Goal: Task Accomplishment & Management: Complete application form

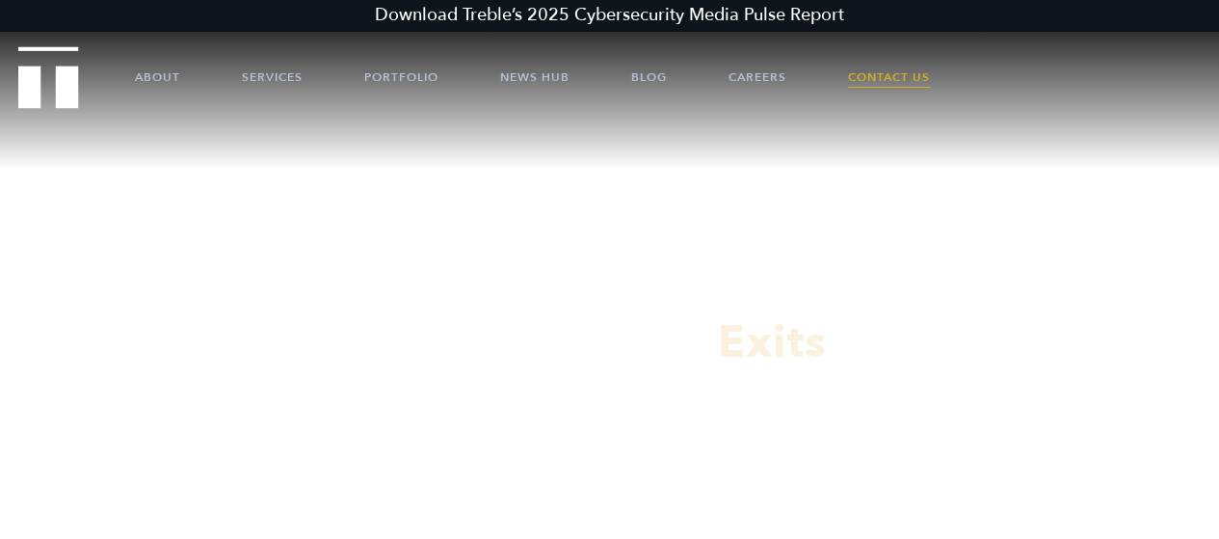
click at [884, 74] on link "Contact Us" at bounding box center [889, 77] width 82 height 58
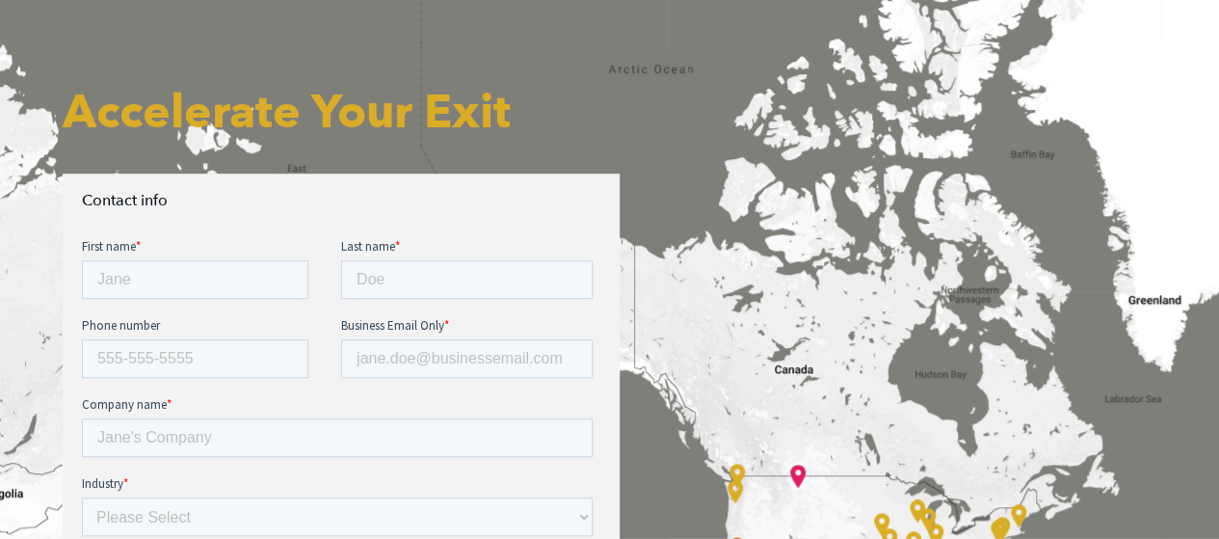
scroll to position [592, 0]
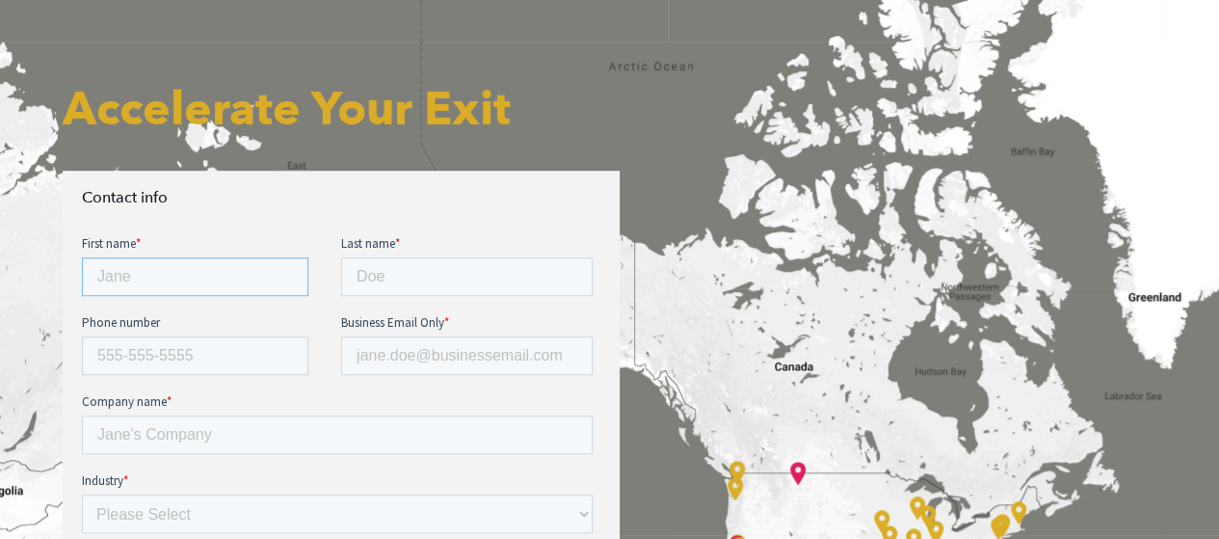
click at [203, 261] on input "First name *" at bounding box center [195, 276] width 227 height 39
type input "Taylor"
type input "Aube"
type input "6177772225"
type input "taylor.aube@kyocera.com"
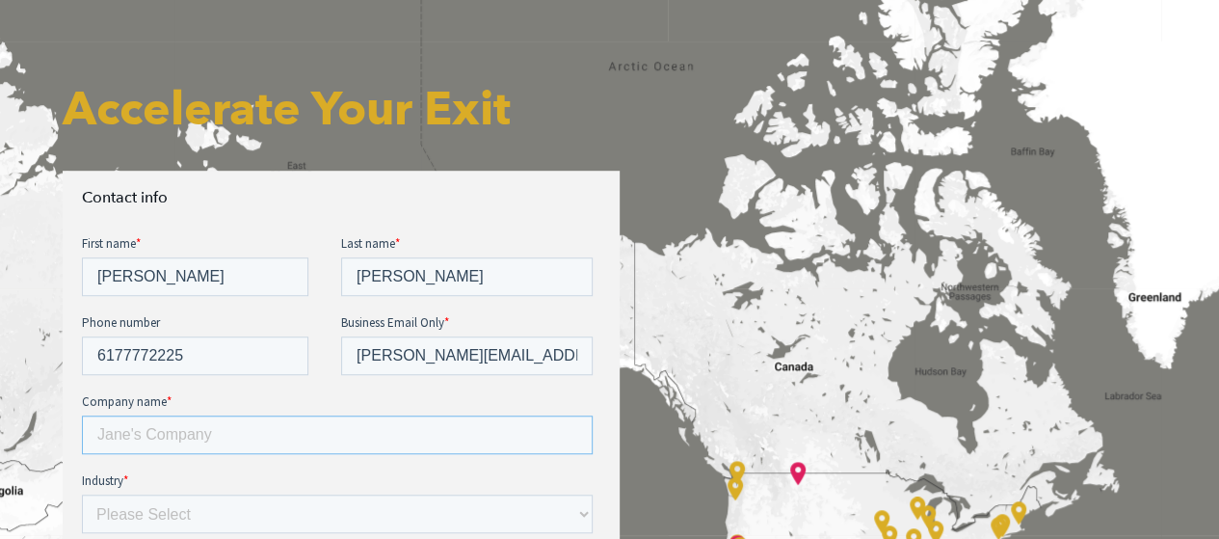
type input "Kyocera International, Inc."
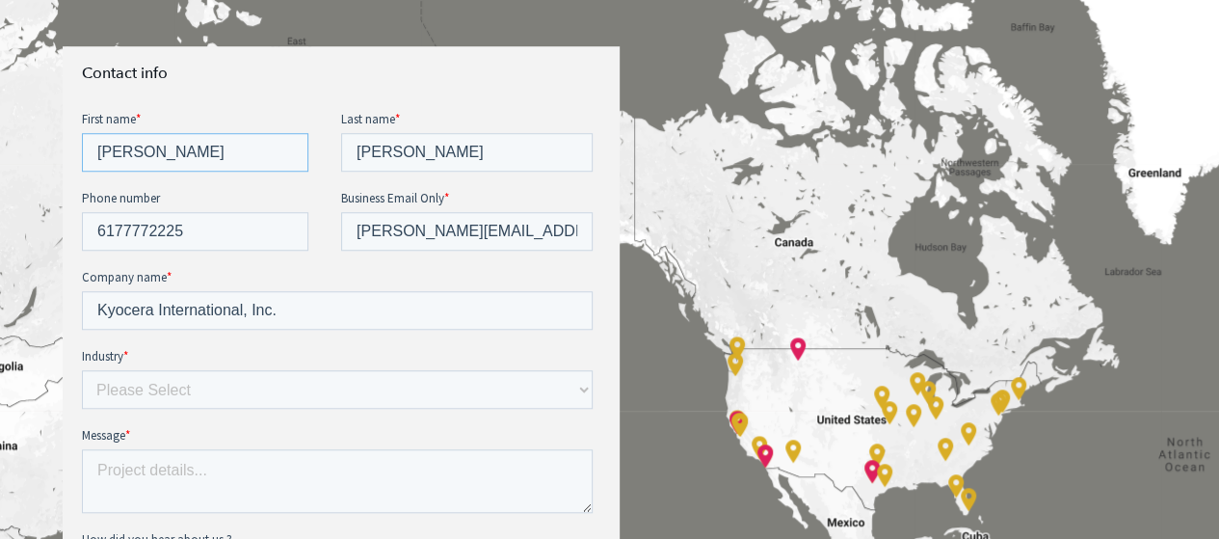
scroll to position [717, 0]
click at [208, 388] on select "Please Select E-commerce AI API Big Data Bio Tech (including Life Sciences) Blo…" at bounding box center [337, 388] width 511 height 39
select select "Enterprise Tech"
click at [82, 369] on select "Please Select E-commerce AI API Big Data Bio Tech (including Life Sciences) Blo…" at bounding box center [337, 388] width 511 height 39
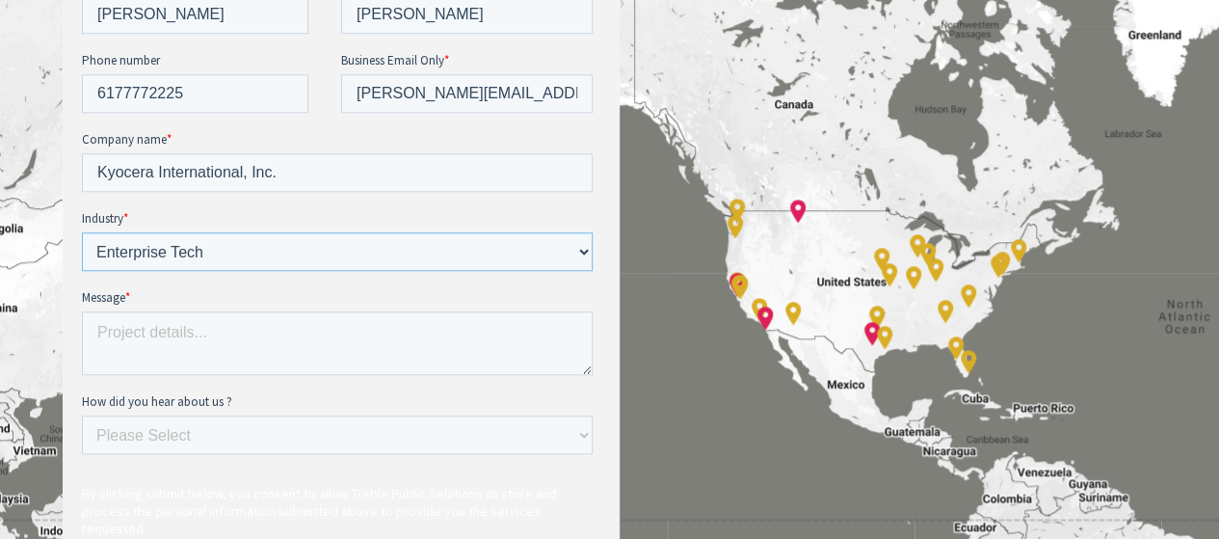
scroll to position [905, 0]
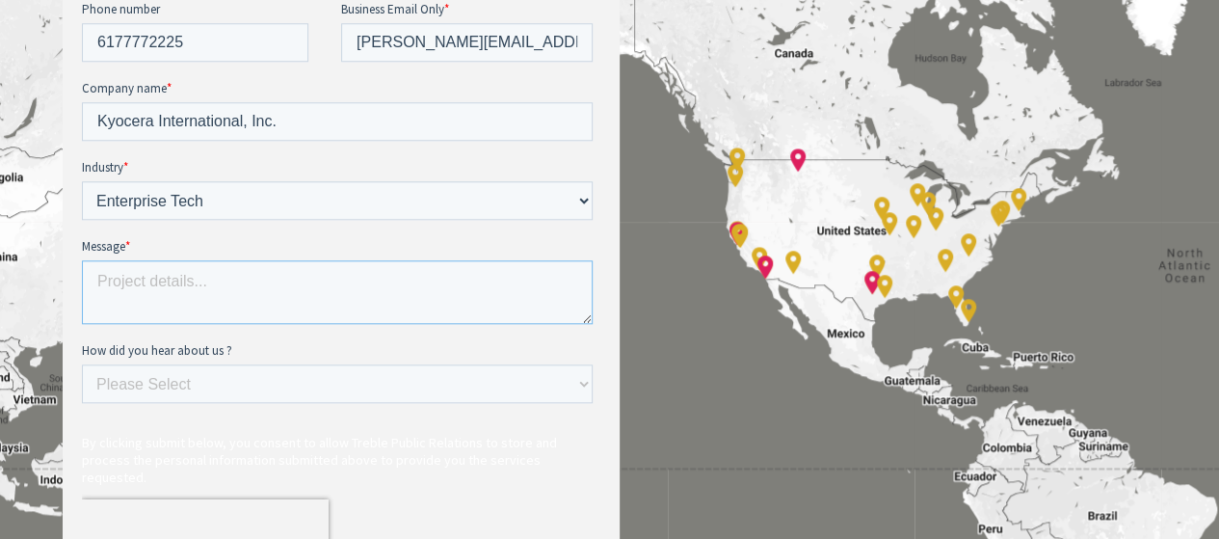
click at [147, 287] on textarea "Message *" at bounding box center [337, 292] width 511 height 64
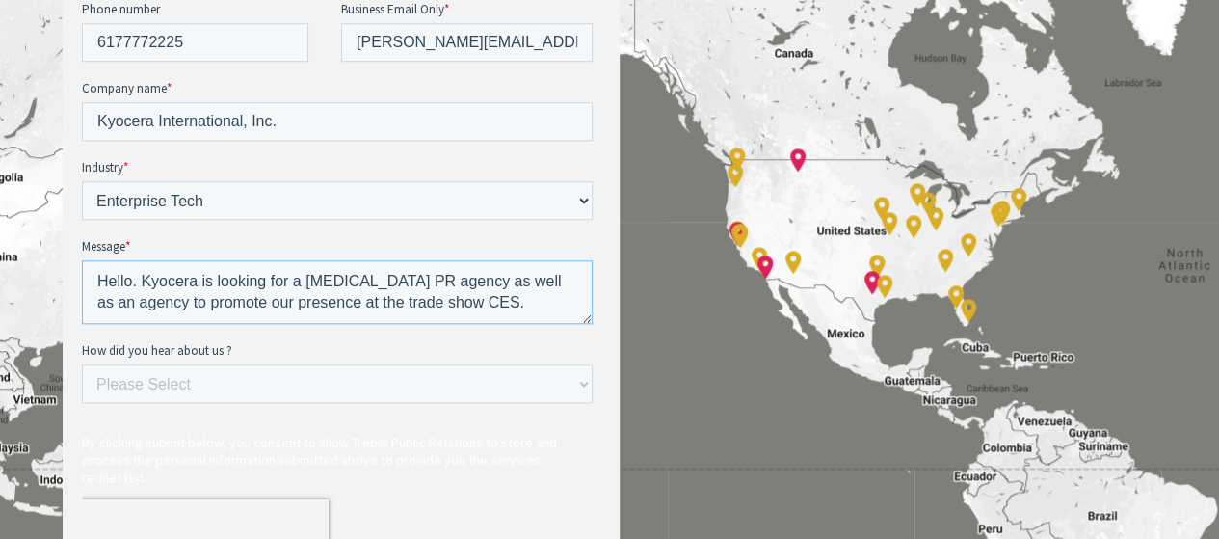
type textarea "Hello. Kyocera is looking for a retainer PR agency as well as an agency to prom…"
click at [220, 387] on select "Please Select Ad online Social media Video Another website Word of mouth Job li…" at bounding box center [337, 383] width 511 height 39
select select "Search online"
click at [82, 403] on select "Please Select Ad online Social media Video Another website Word of mouth Job li…" at bounding box center [337, 383] width 511 height 39
click at [286, 302] on textarea "Hello. Kyocera is looking for a retainer PR agency as well as an agency to prom…" at bounding box center [337, 292] width 511 height 64
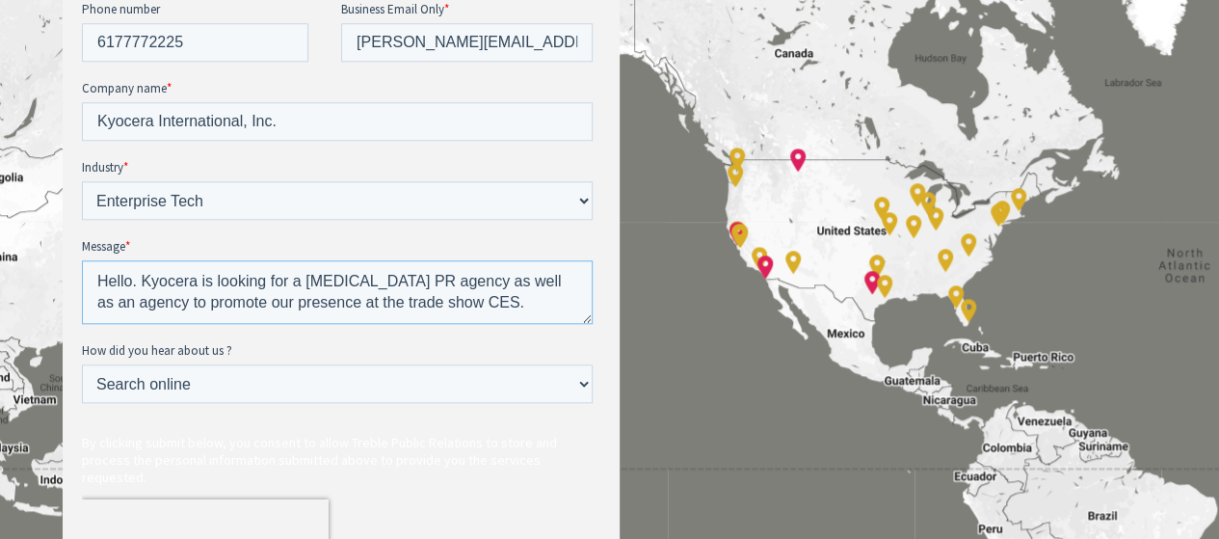
click at [286, 302] on textarea "Hello. Kyocera is looking for a retainer PR agency as well as an agency to prom…" at bounding box center [337, 292] width 511 height 64
click at [386, 295] on textarea "Hello. Kyocera is looking for a retainer PR agency as well as an agency to prom…" at bounding box center [337, 292] width 511 height 64
click at [507, 308] on textarea "Hello. Kyocera is looking for a retainer PR agency as well as an agency to prom…" at bounding box center [337, 292] width 511 height 64
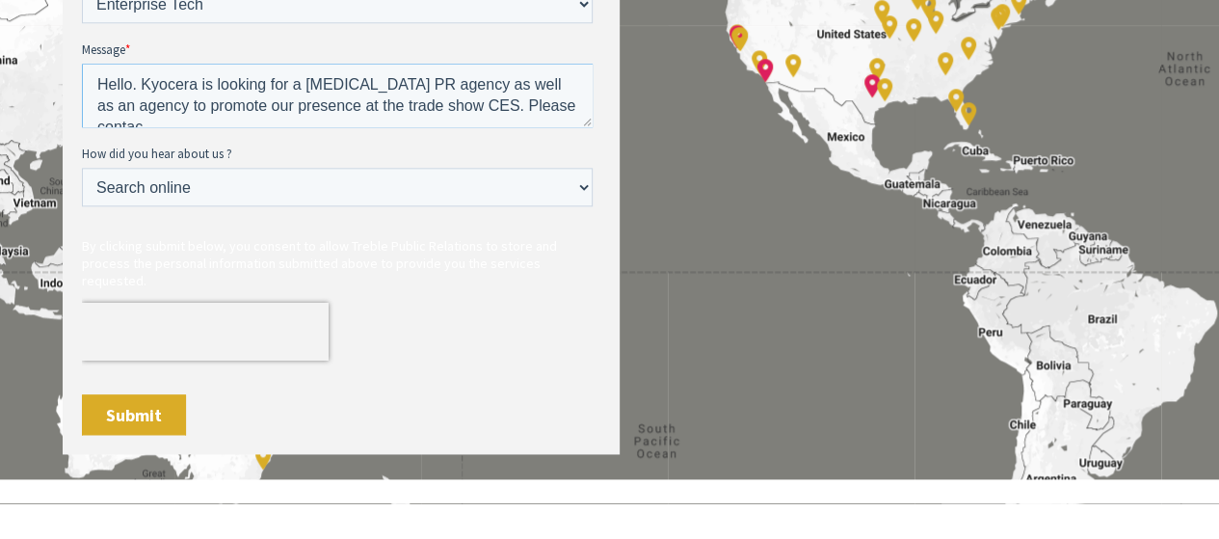
scroll to position [10, 0]
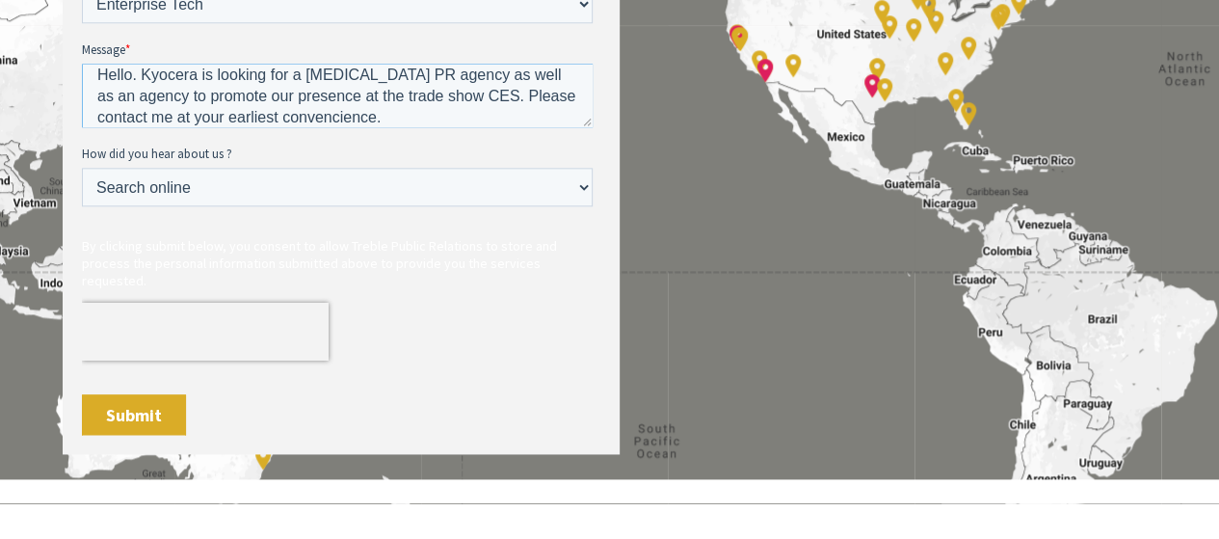
click at [331, 122] on textarea "Hello. Kyocera is looking for a retainer PR agency as well as an agency to prom…" at bounding box center [337, 96] width 511 height 64
click at [351, 110] on textarea "Hello. Kyocera is looking for a retainer PR agency as well as an agency to prom…" at bounding box center [337, 96] width 511 height 64
type textarea "Hello. Kyocera is looking for a retainer PR agency as well as an agency to prom…"
click at [123, 399] on input "Submit" at bounding box center [134, 415] width 104 height 42
